Goal: Information Seeking & Learning: Learn about a topic

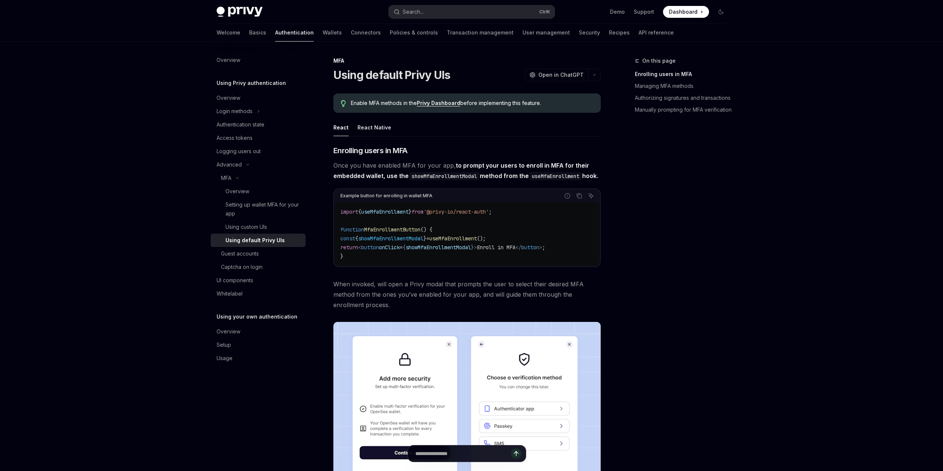
click at [434, 102] on link "Privy Dashboard" at bounding box center [438, 103] width 43 height 7
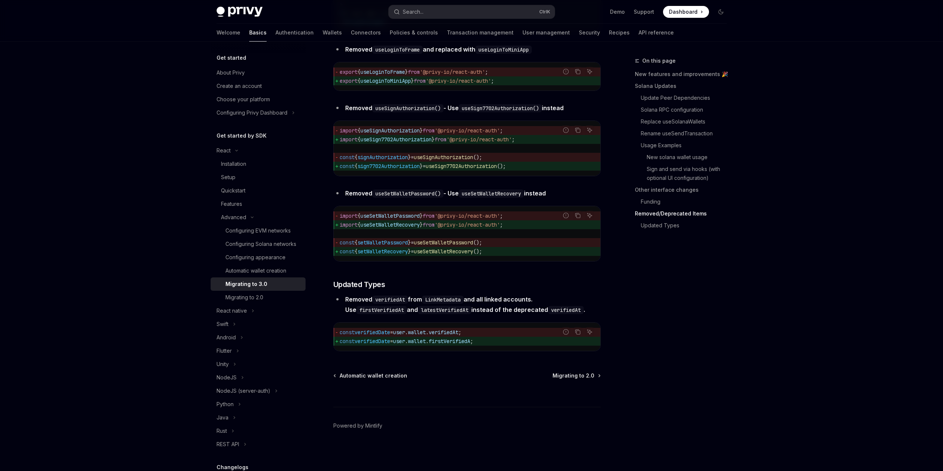
scroll to position [3020, 0]
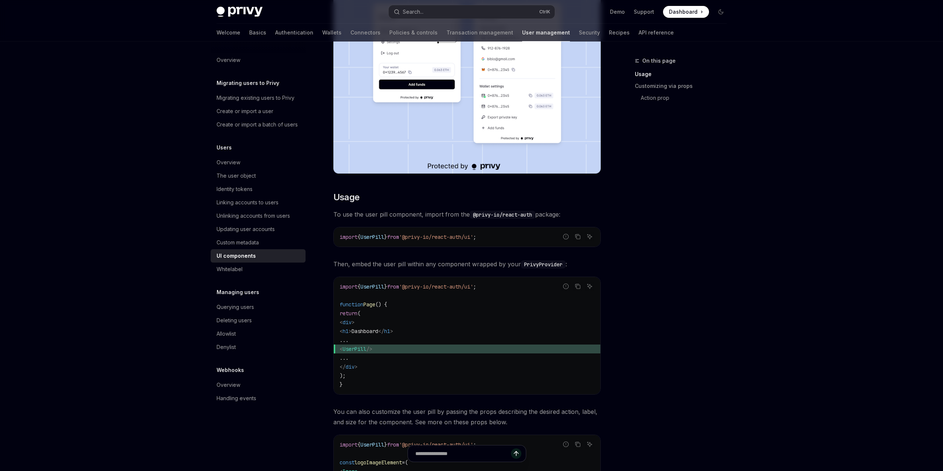
scroll to position [148, 0]
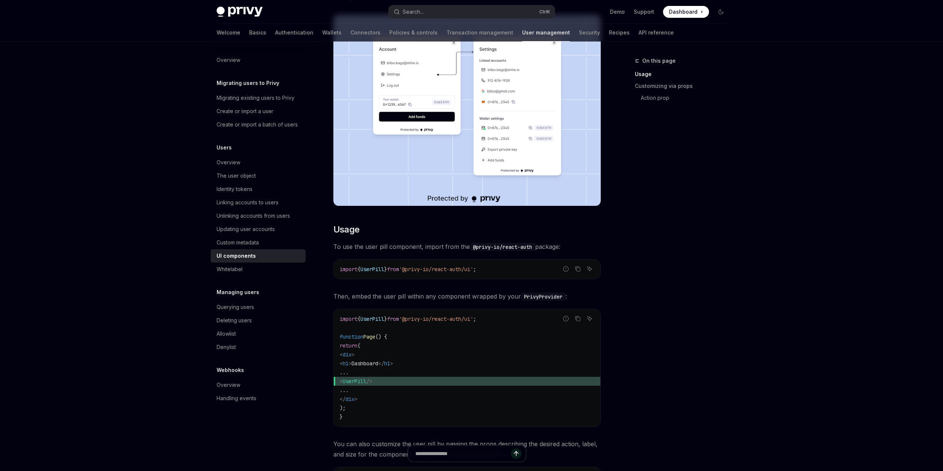
click at [352, 344] on span "return" at bounding box center [349, 345] width 18 height 7
drag, startPoint x: 340, startPoint y: 271, endPoint x: 506, endPoint y: 270, distance: 166.2
click at [506, 270] on code "import { UserPill } from '@privy-io/react-auth/ui' ;" at bounding box center [467, 269] width 255 height 9
copy span "import { UserPill } from '@privy-io/react-auth/ui' ;"
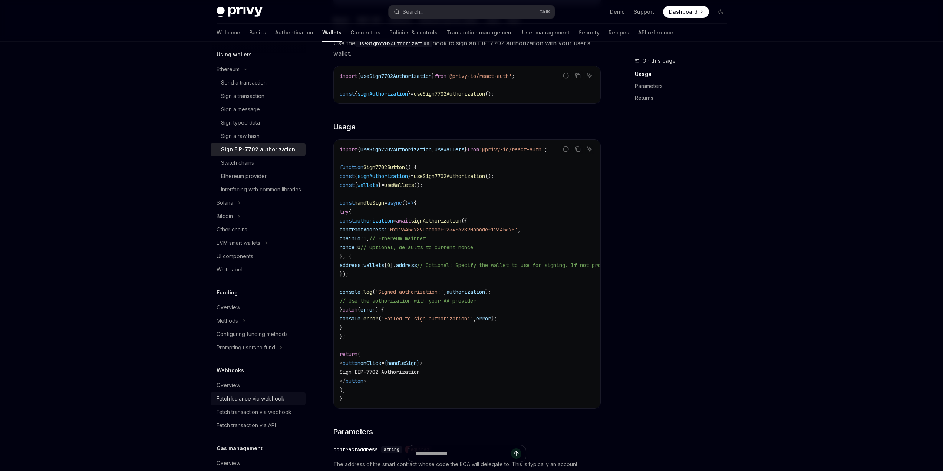
scroll to position [185, 0]
drag, startPoint x: 156, startPoint y: 209, endPoint x: 169, endPoint y: 199, distance: 16.3
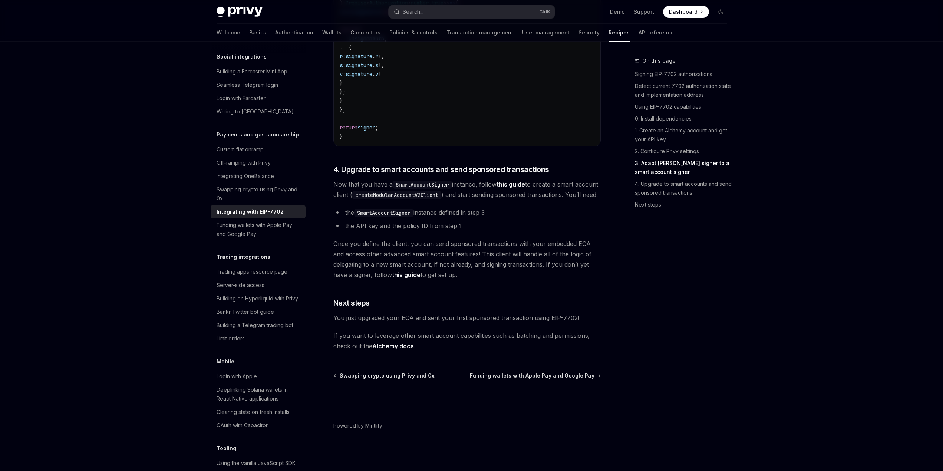
scroll to position [1563, 0]
click at [390, 347] on link "Alchemy docs" at bounding box center [393, 346] width 42 height 8
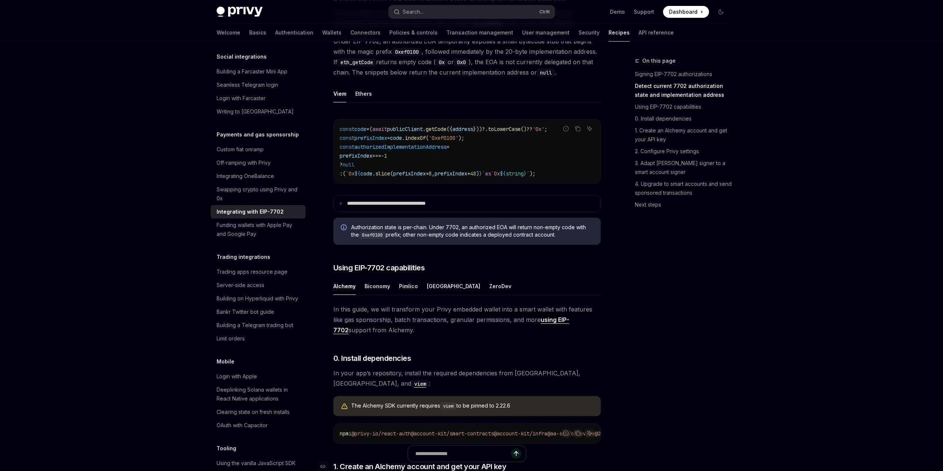
scroll to position [265, 0]
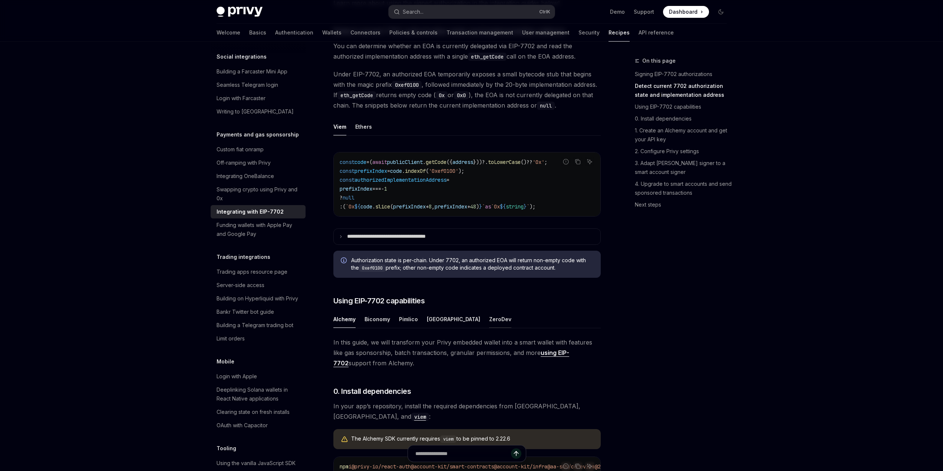
click at [489, 327] on div "ZeroDev" at bounding box center [500, 319] width 22 height 17
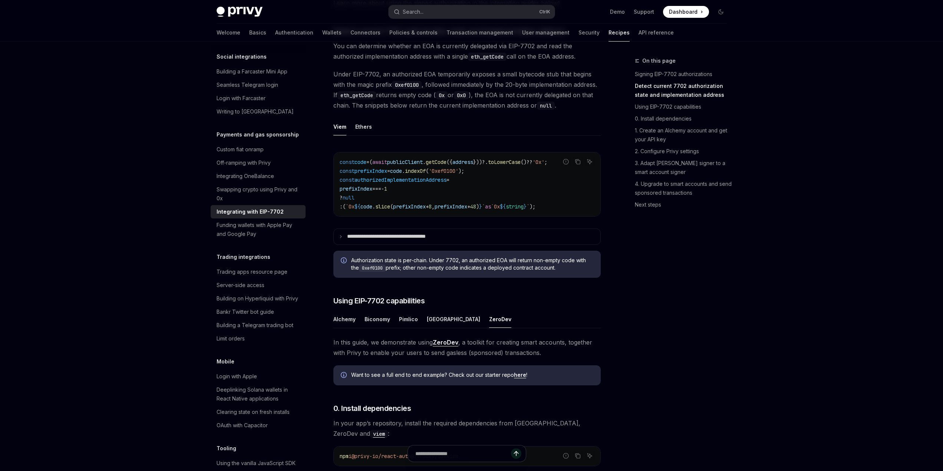
type textarea "*"
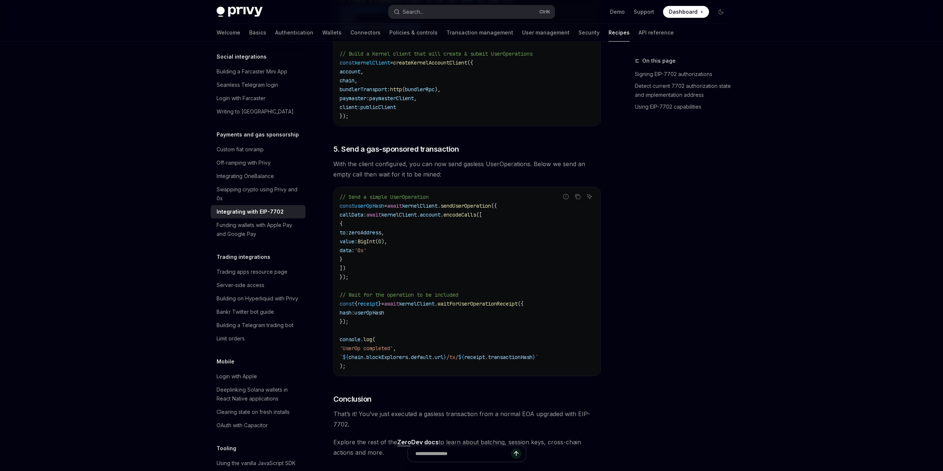
scroll to position [1600, 0]
click at [422, 12] on div "Search..." at bounding box center [413, 11] width 21 height 9
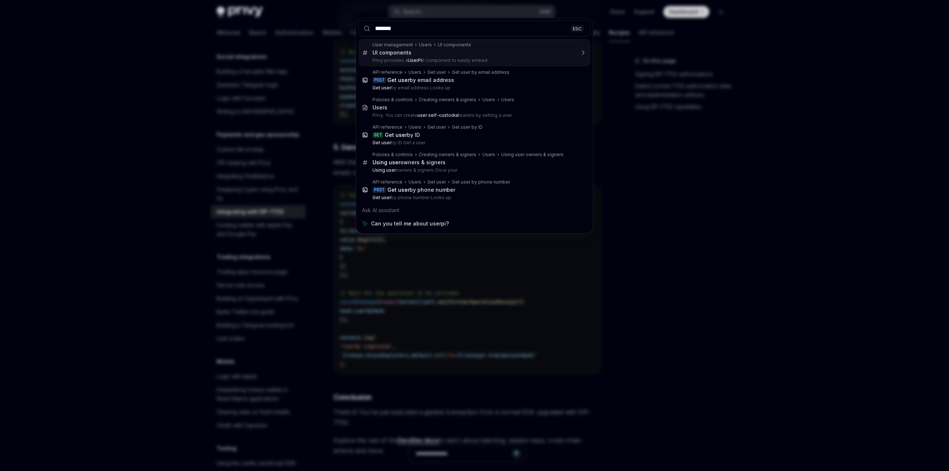
type input "********"
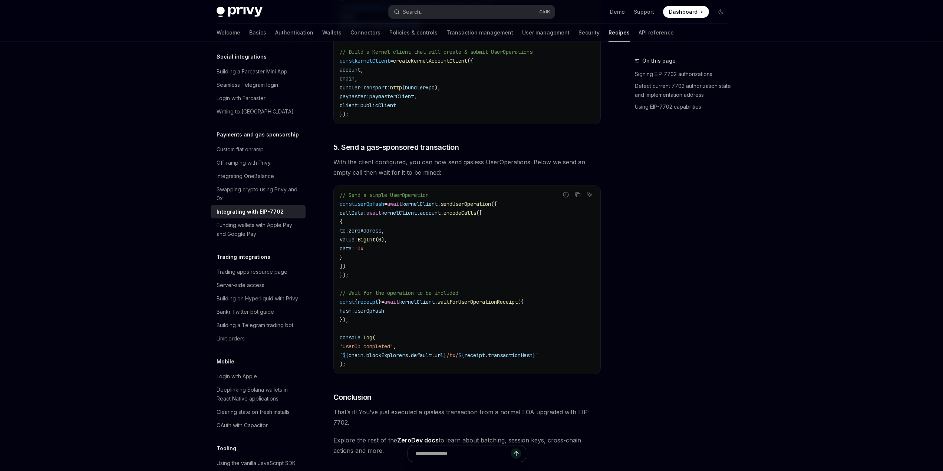
type textarea "*"
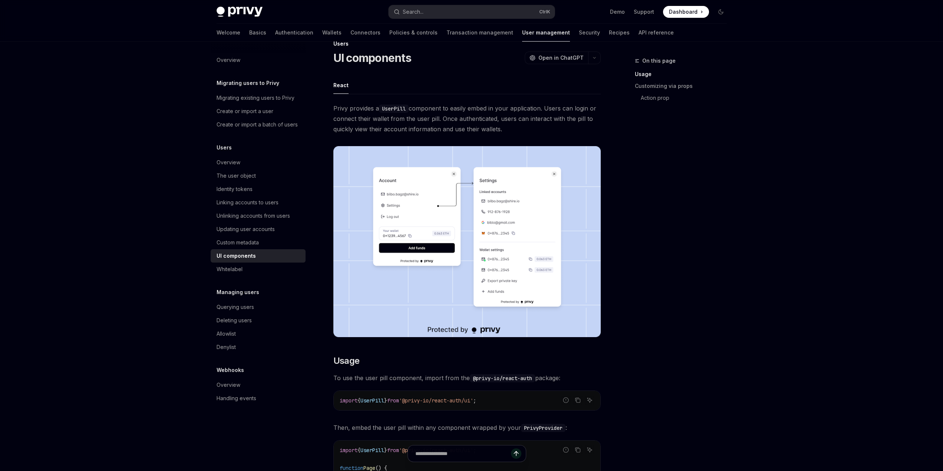
scroll to position [4, 0]
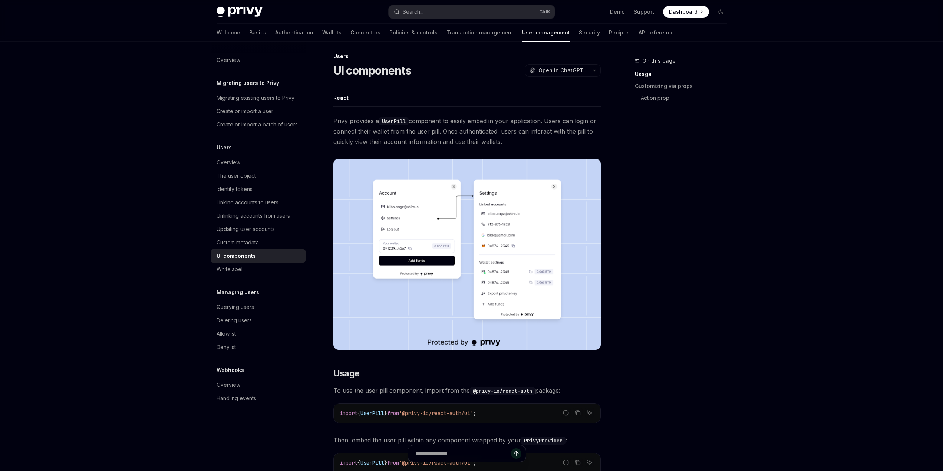
click at [418, 237] on img at bounding box center [467, 254] width 267 height 191
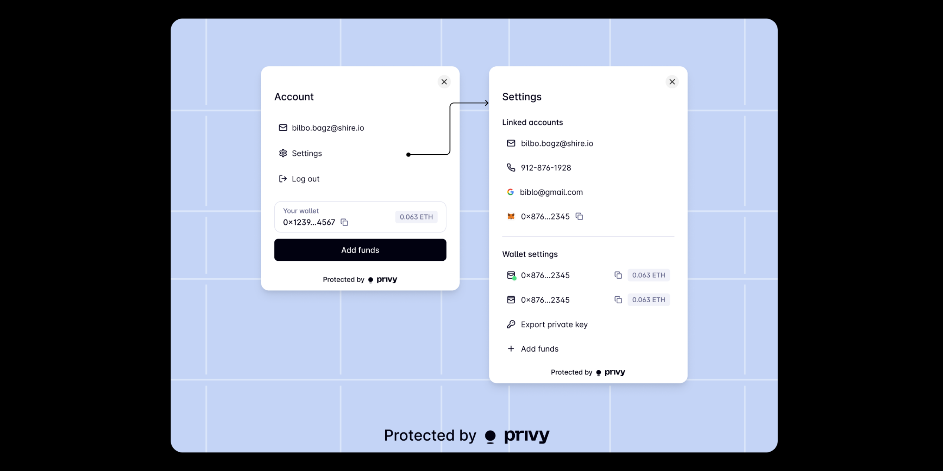
click at [115, 242] on div at bounding box center [471, 235] width 943 height 471
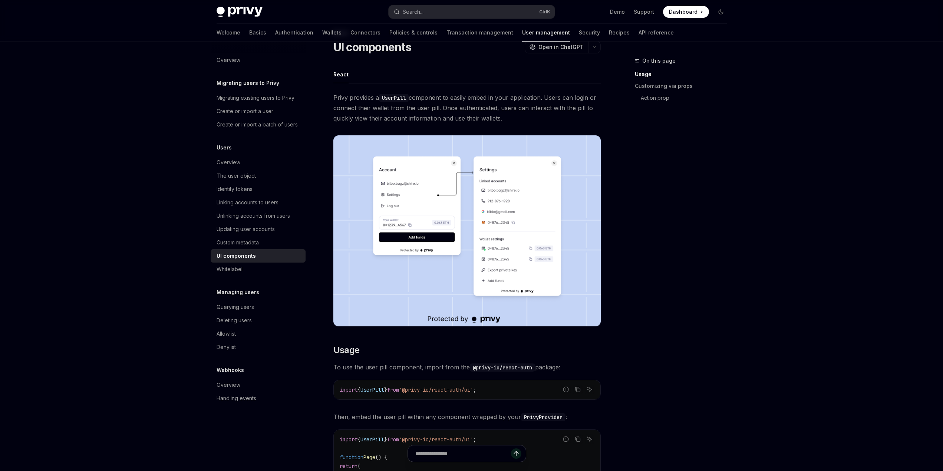
scroll to position [153, 0]
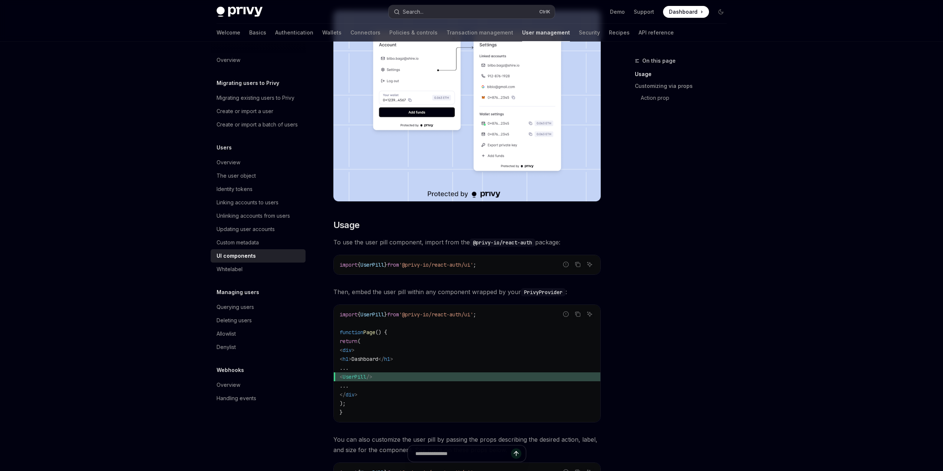
click at [421, 11] on div "Search..." at bounding box center [413, 11] width 21 height 9
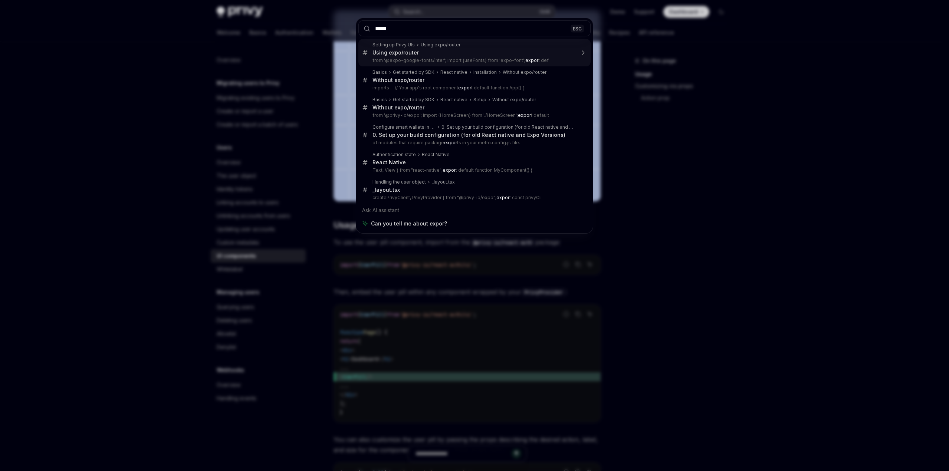
type input "******"
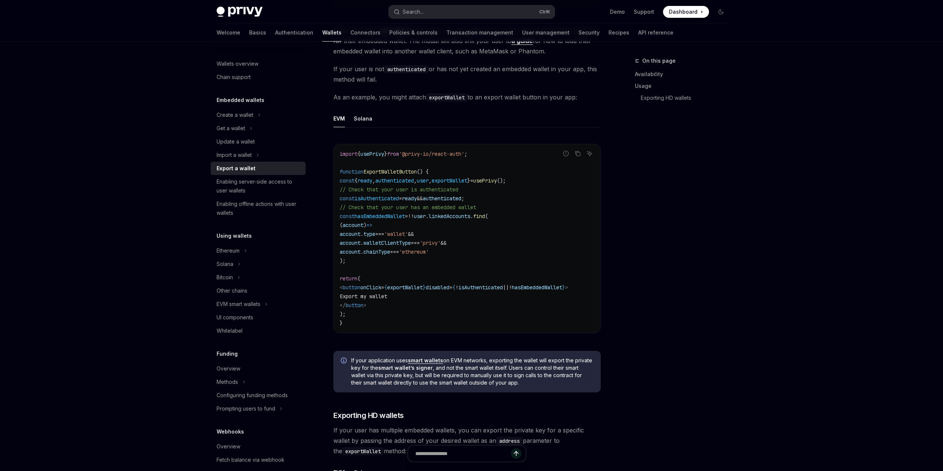
scroll to position [375, 0]
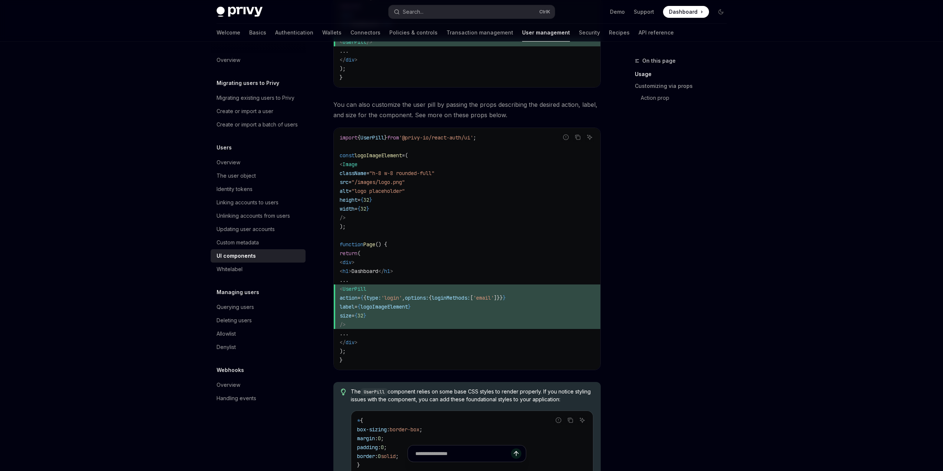
scroll to position [487, 0]
click at [481, 328] on span "/>" at bounding box center [467, 325] width 255 height 9
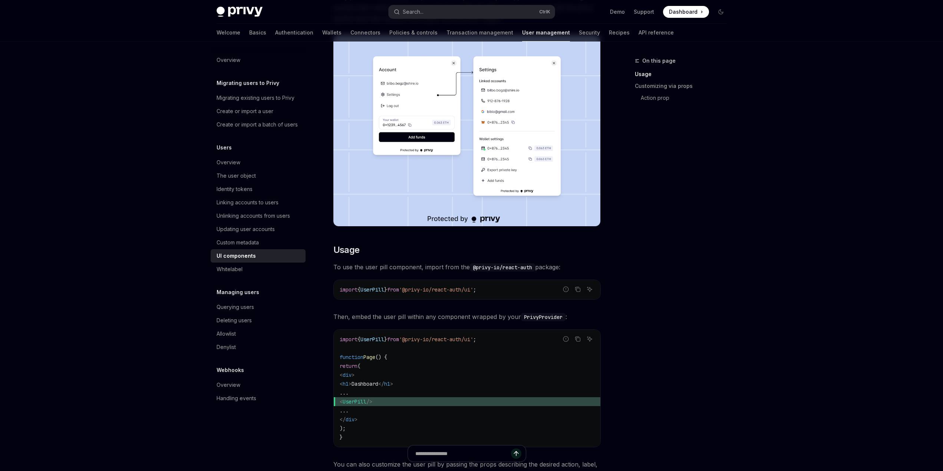
scroll to position [185, 0]
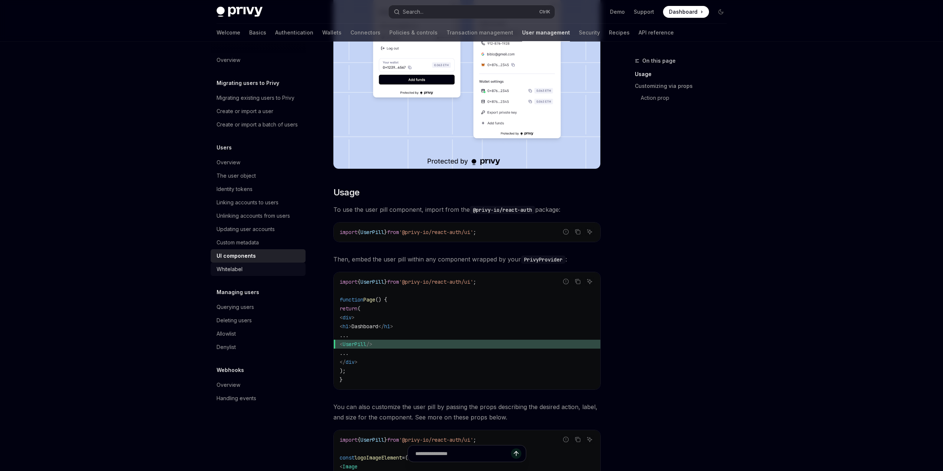
click at [234, 269] on div "Whitelabel" at bounding box center [230, 269] width 26 height 9
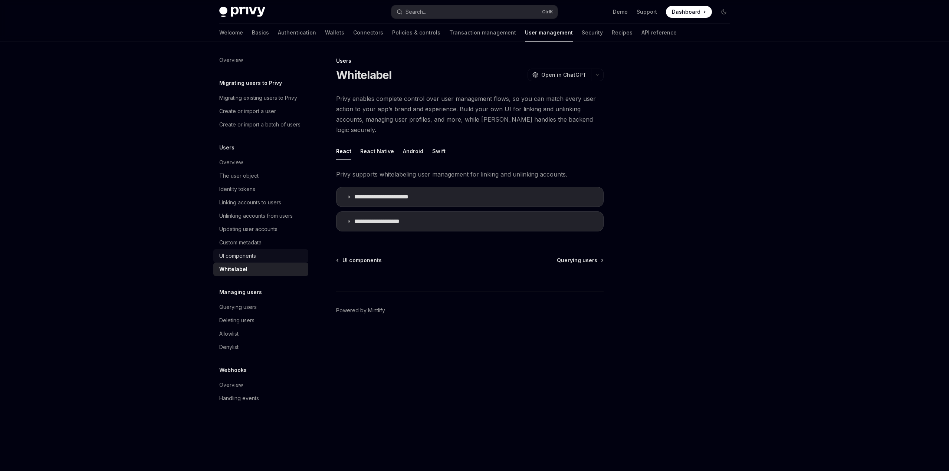
click at [244, 254] on div "UI components" at bounding box center [237, 256] width 37 height 9
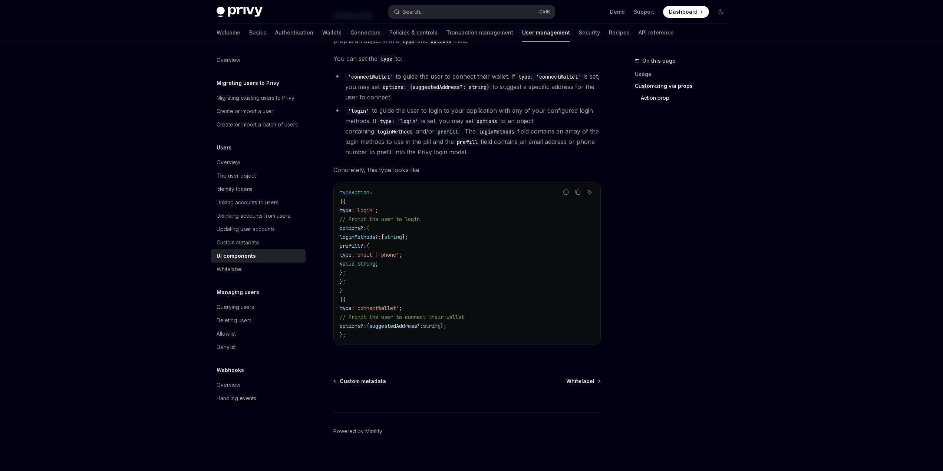
scroll to position [1192, 0]
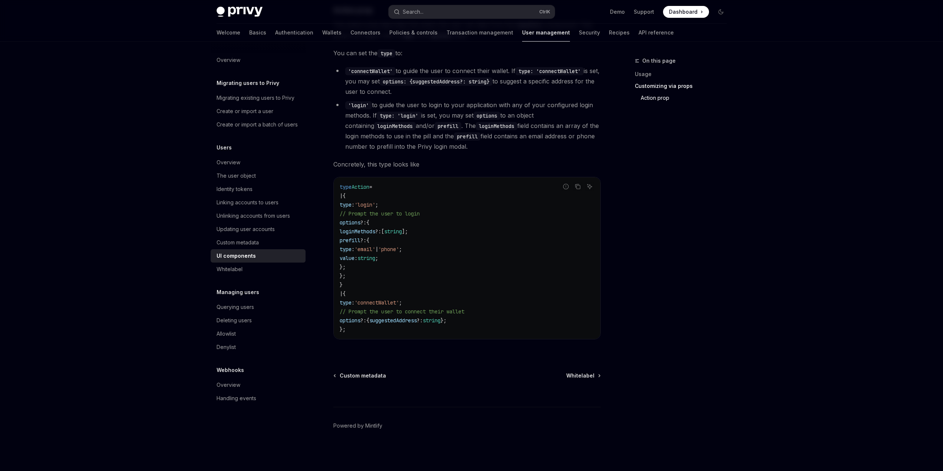
click at [446, 233] on code "type Action = | { type : 'login' ; // Prompt the user to login options ?: { log…" at bounding box center [467, 258] width 255 height 151
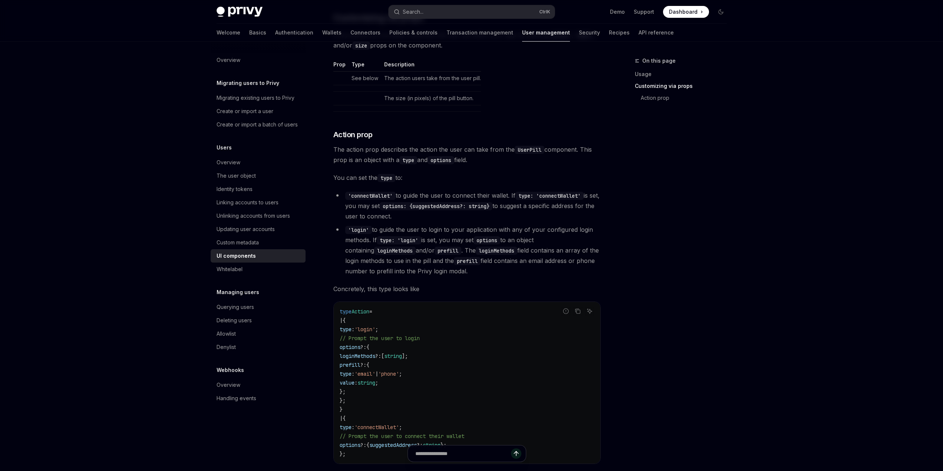
scroll to position [1155, 0]
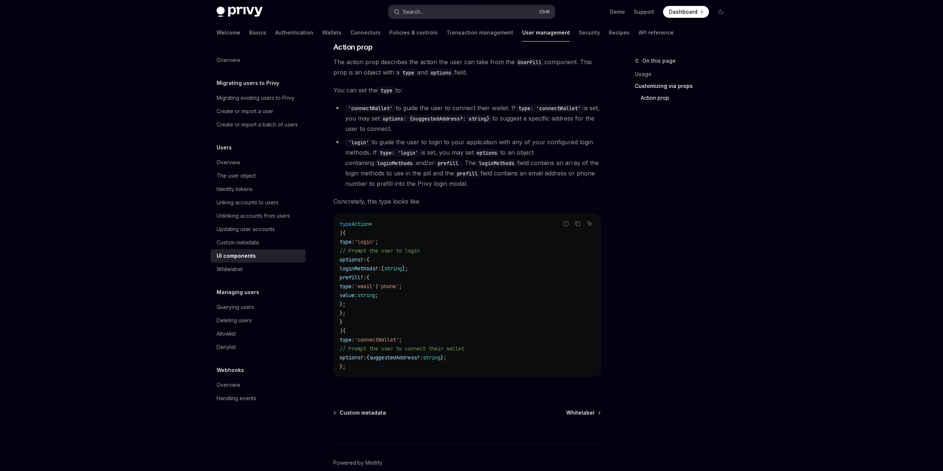
click at [430, 12] on button "Search... Ctrl K" at bounding box center [472, 11] width 166 height 13
type textarea "*"
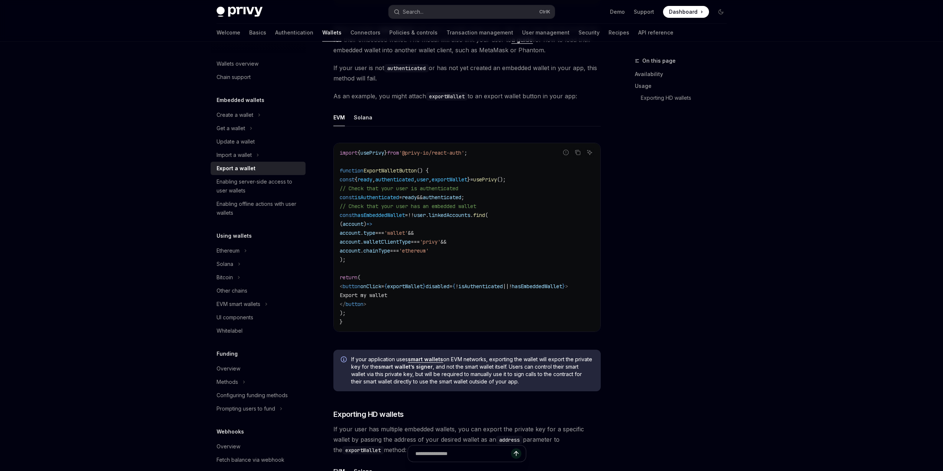
scroll to position [301, 0]
